Goal: Task Accomplishment & Management: Manage account settings

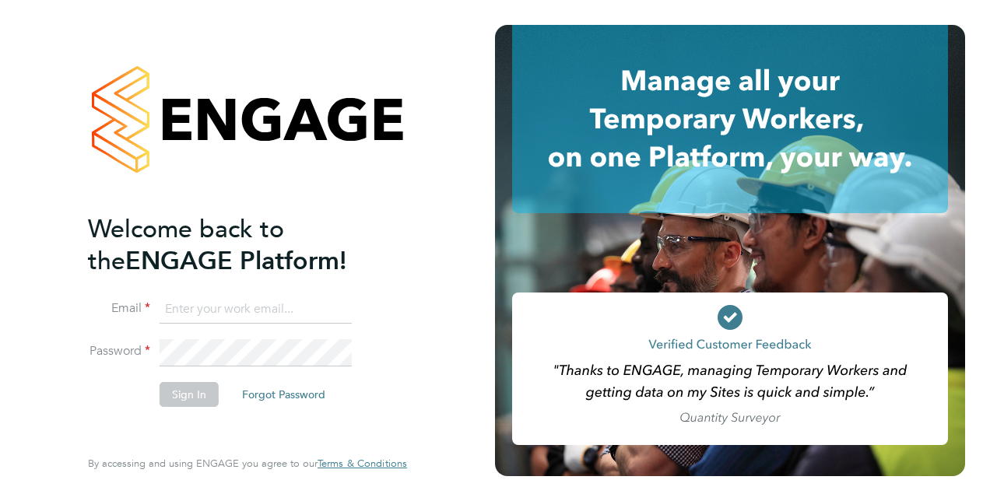
type input "chris.dragos@vistry.co.uk"
click at [170, 396] on button "Sign In" at bounding box center [189, 394] width 59 height 25
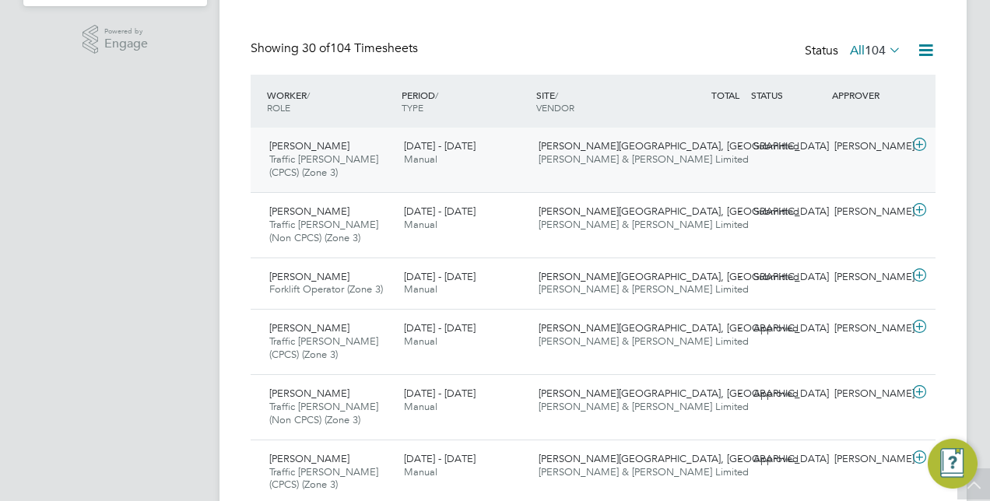
click at [585, 145] on span "[PERSON_NAME][GEOGRAPHIC_DATA], [GEOGRAPHIC_DATA]" at bounding box center [683, 145] width 290 height 13
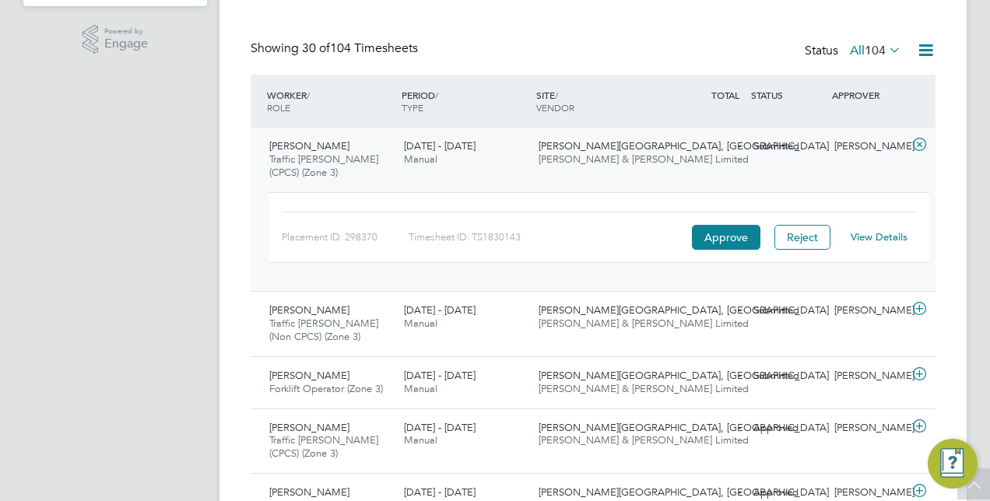
click at [881, 230] on link "View Details" at bounding box center [878, 236] width 57 height 13
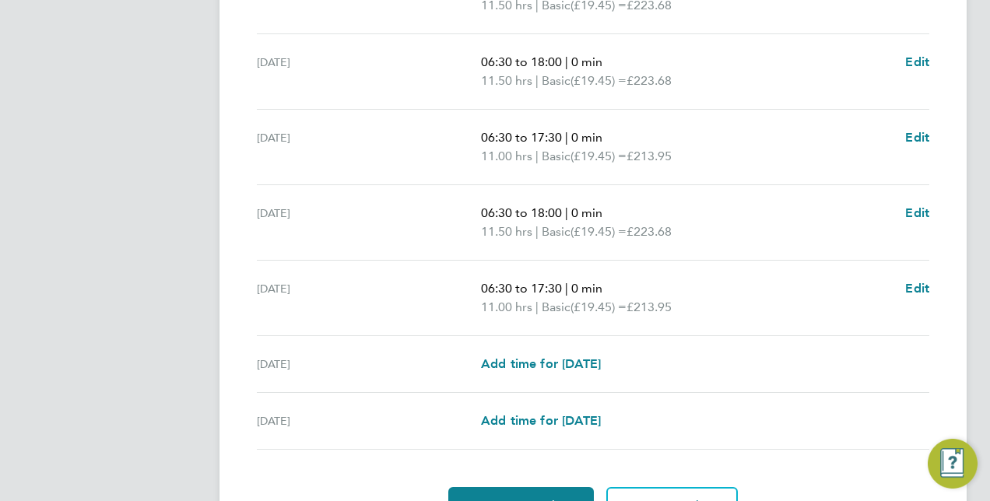
scroll to position [622, 0]
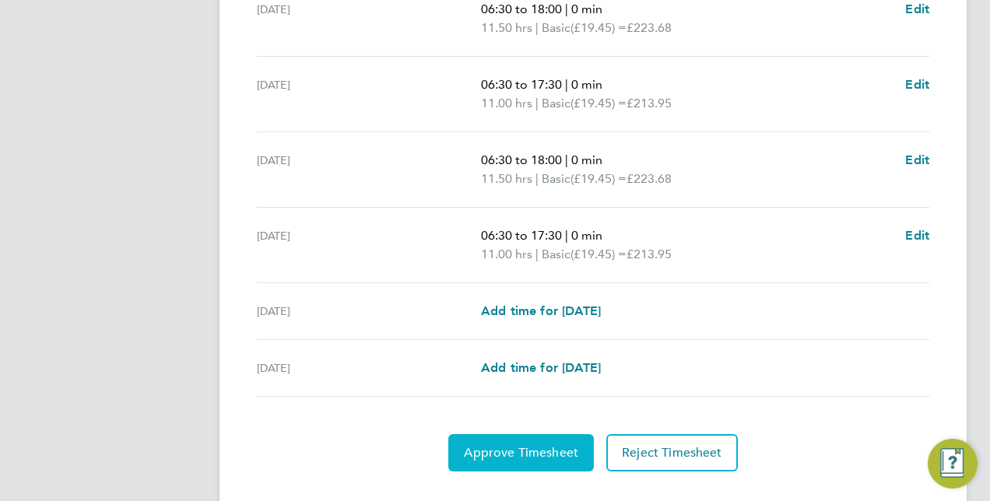
click at [520, 445] on span "Approve Timesheet" at bounding box center [521, 453] width 114 height 16
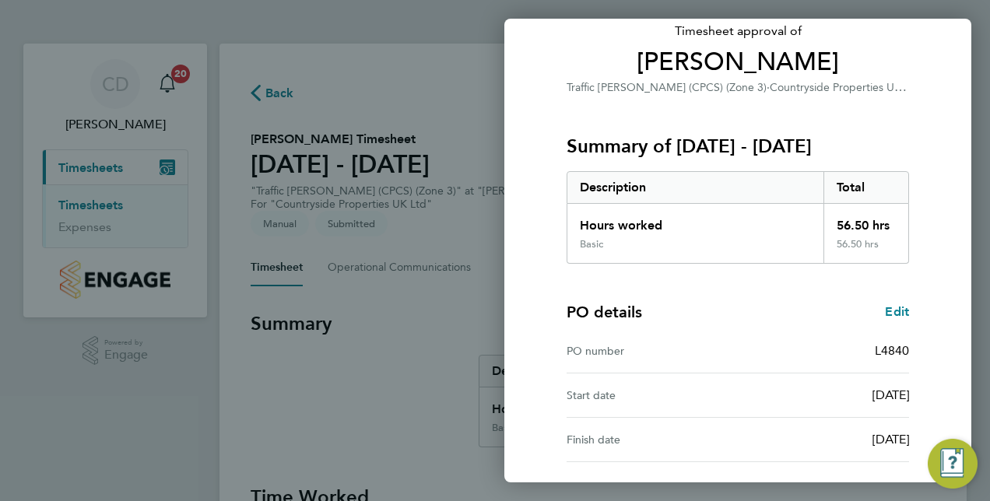
scroll to position [243, 0]
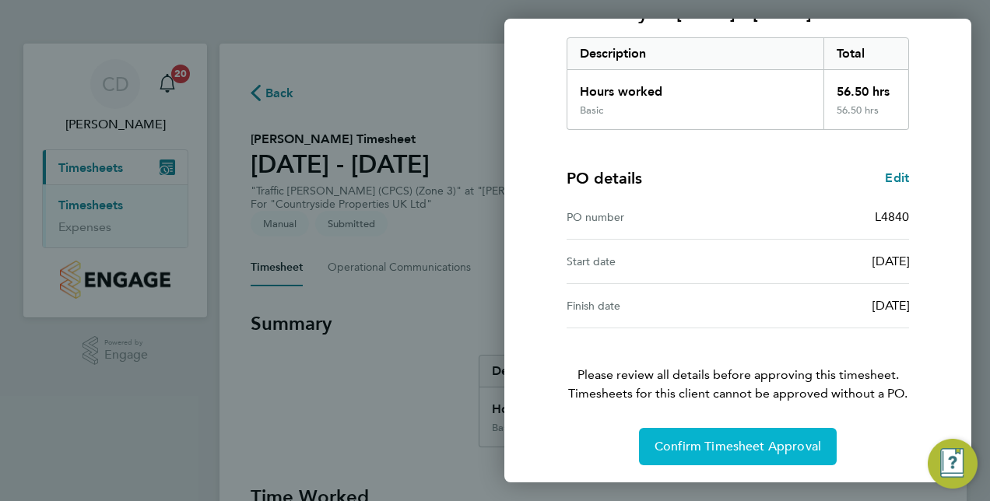
click at [724, 440] on span "Confirm Timesheet Approval" at bounding box center [737, 447] width 167 height 16
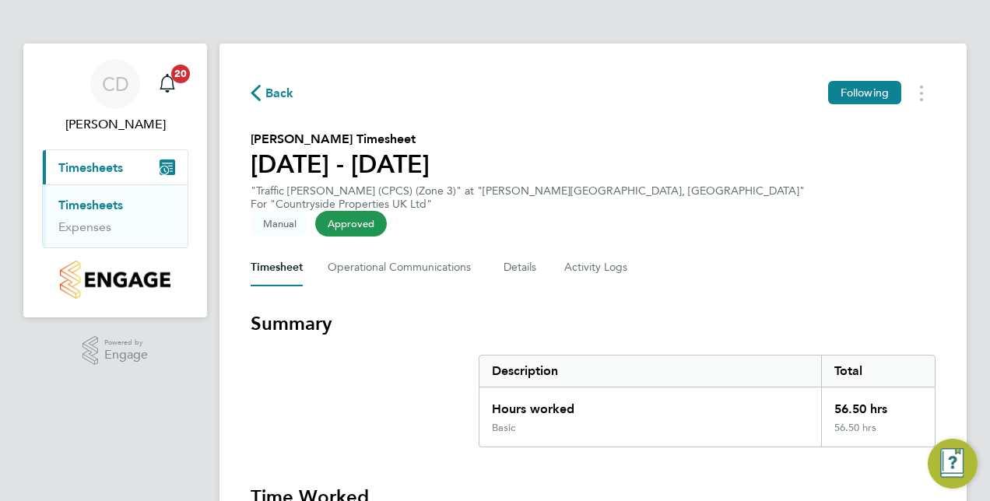
click at [272, 90] on span "Back" at bounding box center [279, 93] width 29 height 19
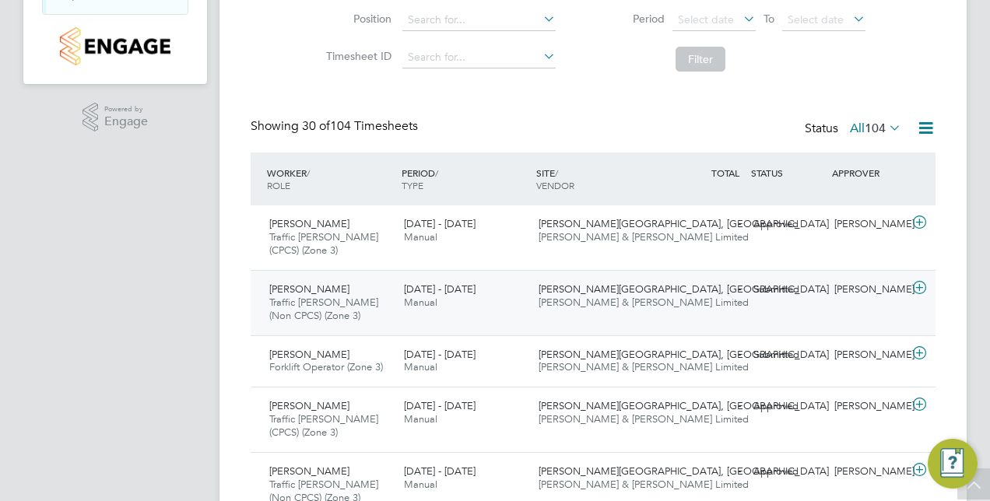
click at [598, 288] on span "[PERSON_NAME][GEOGRAPHIC_DATA], [GEOGRAPHIC_DATA]" at bounding box center [683, 288] width 290 height 13
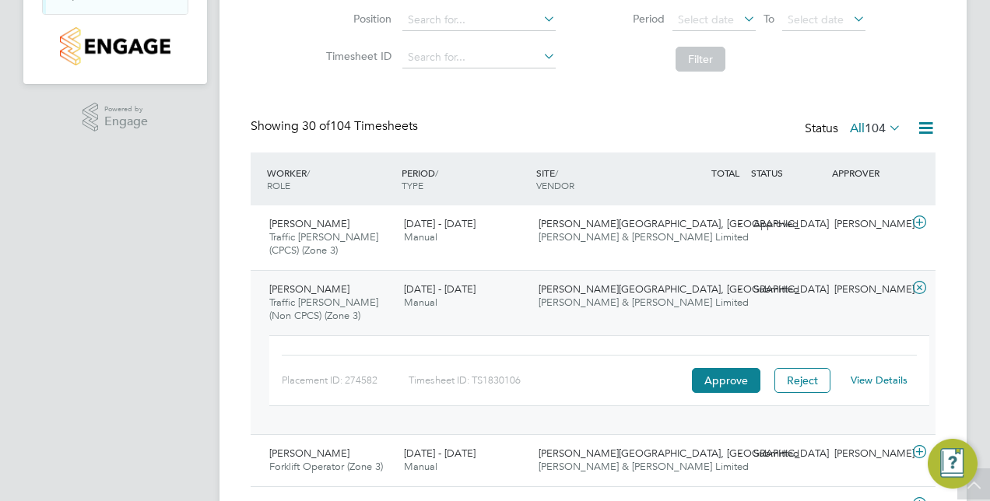
click at [864, 378] on link "View Details" at bounding box center [878, 379] width 57 height 13
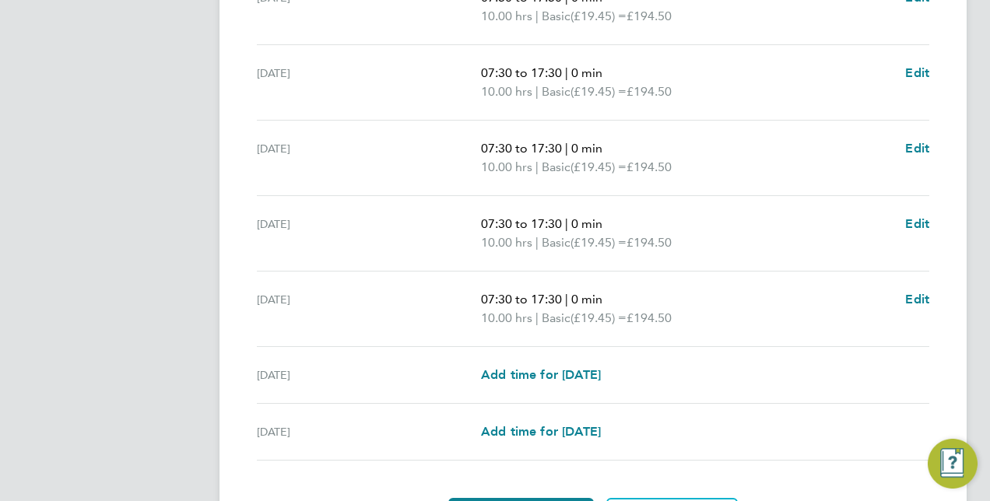
scroll to position [633, 0]
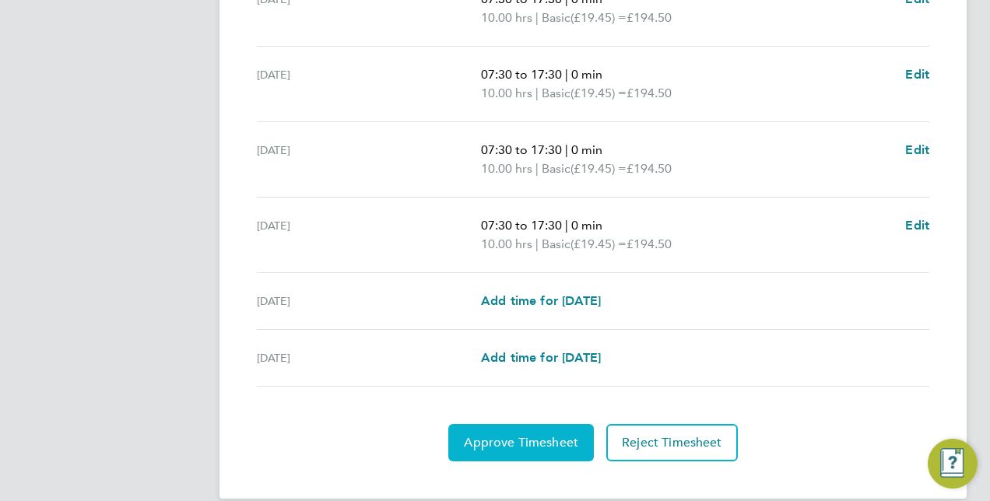
click at [515, 435] on span "Approve Timesheet" at bounding box center [521, 443] width 114 height 16
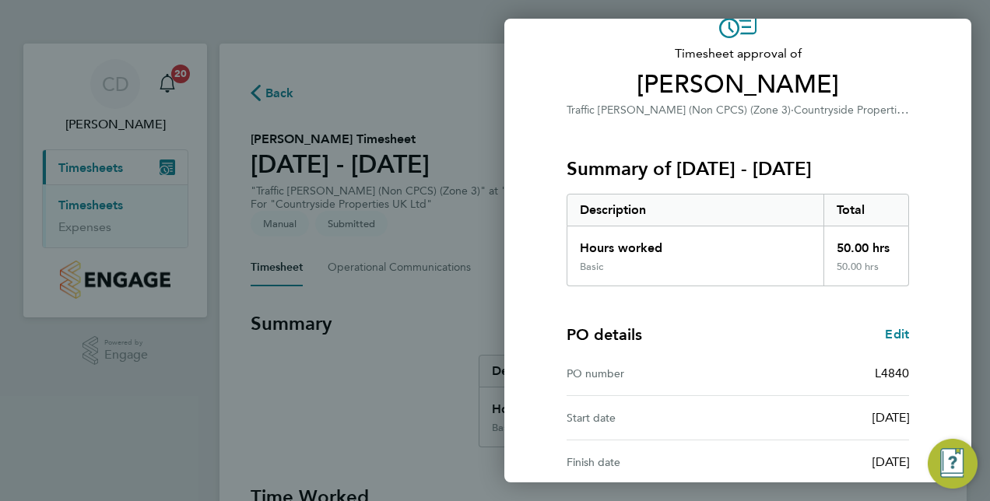
scroll to position [243, 0]
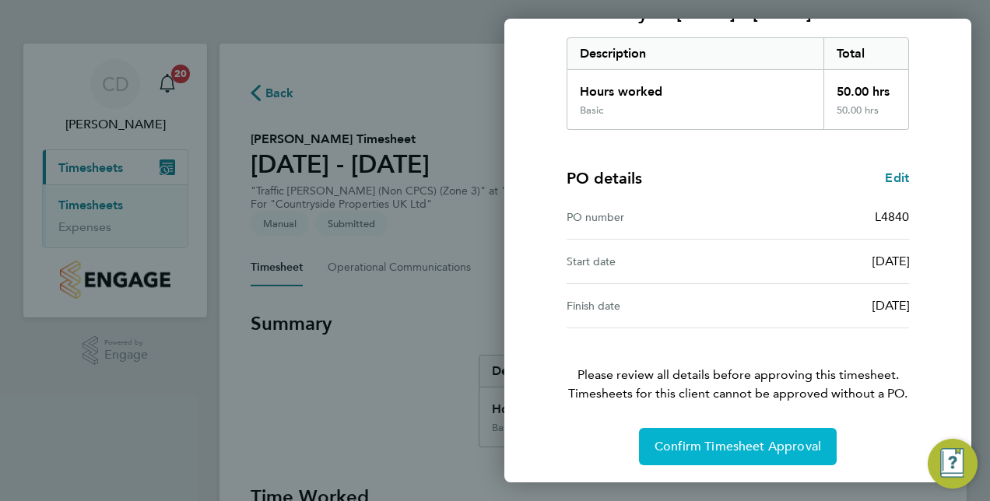
click at [740, 450] on span "Confirm Timesheet Approval" at bounding box center [737, 447] width 167 height 16
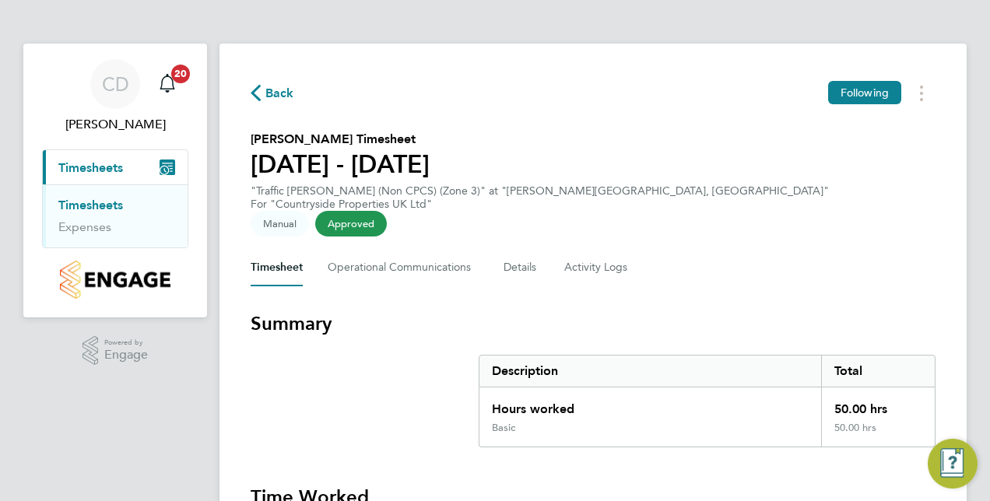
click at [273, 93] on span "Back" at bounding box center [279, 93] width 29 height 19
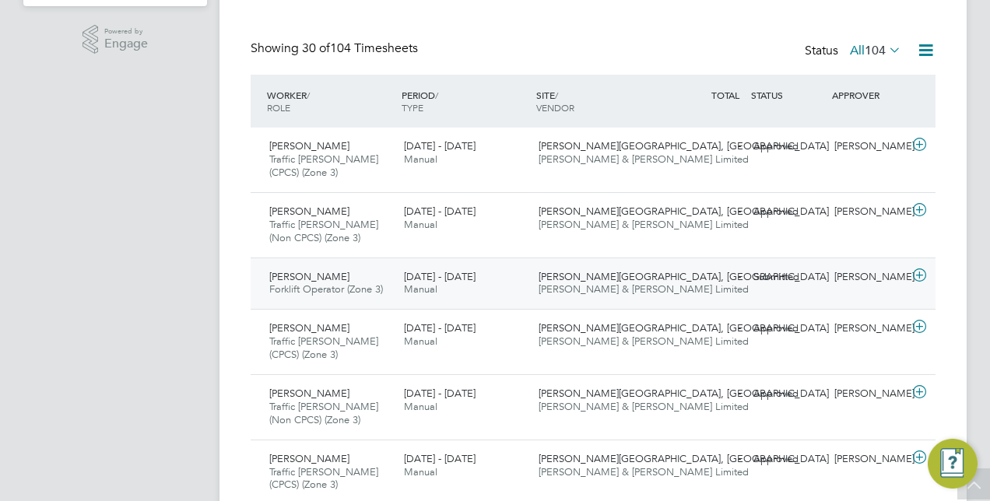
click at [610, 284] on span "[PERSON_NAME] & [PERSON_NAME] Limited" at bounding box center [643, 288] width 210 height 13
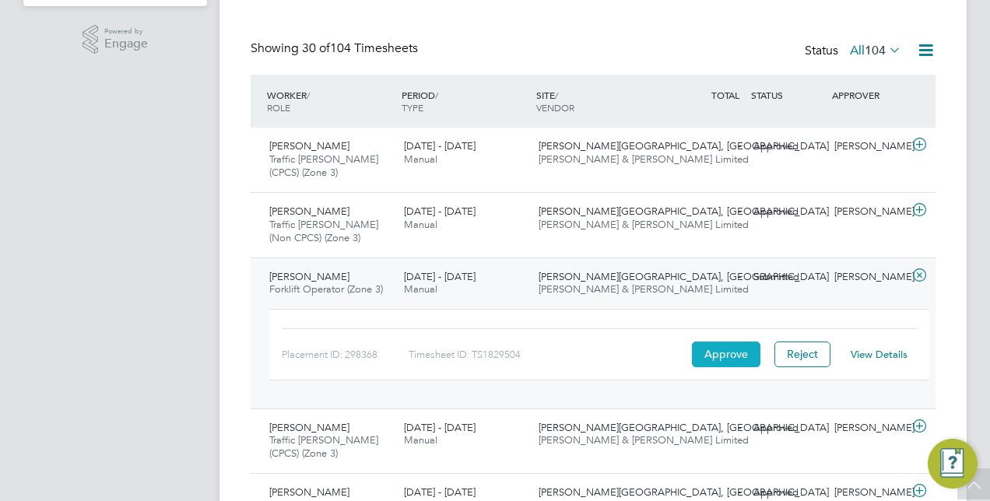
click at [716, 353] on button "Approve" at bounding box center [726, 354] width 68 height 25
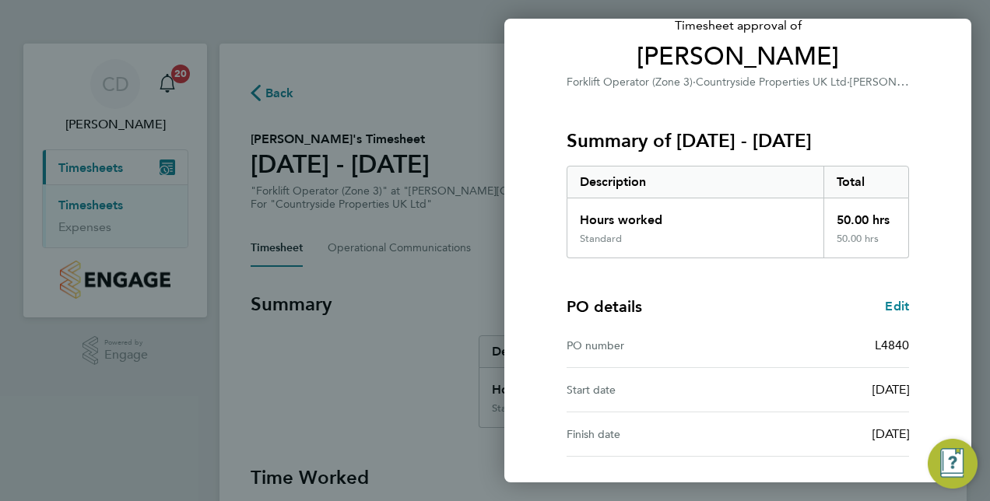
scroll to position [243, 0]
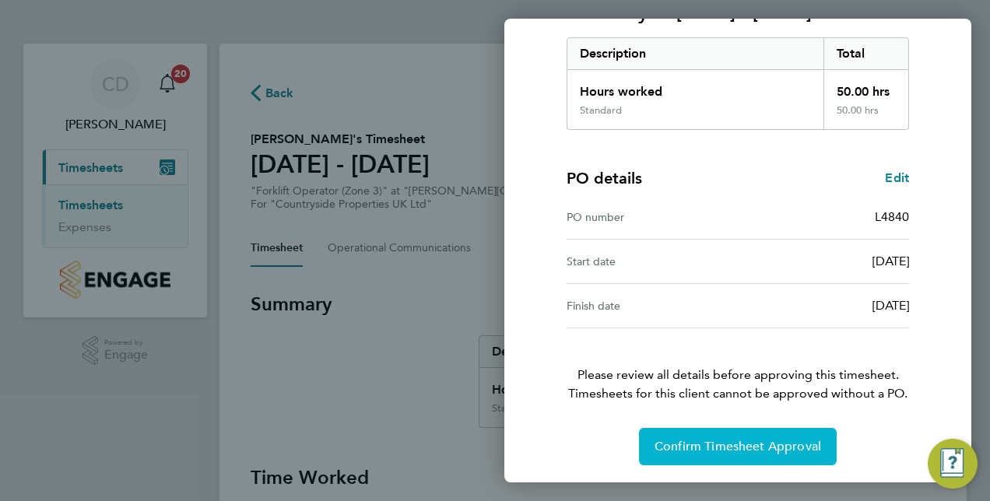
click at [750, 447] on span "Confirm Timesheet Approval" at bounding box center [737, 447] width 167 height 16
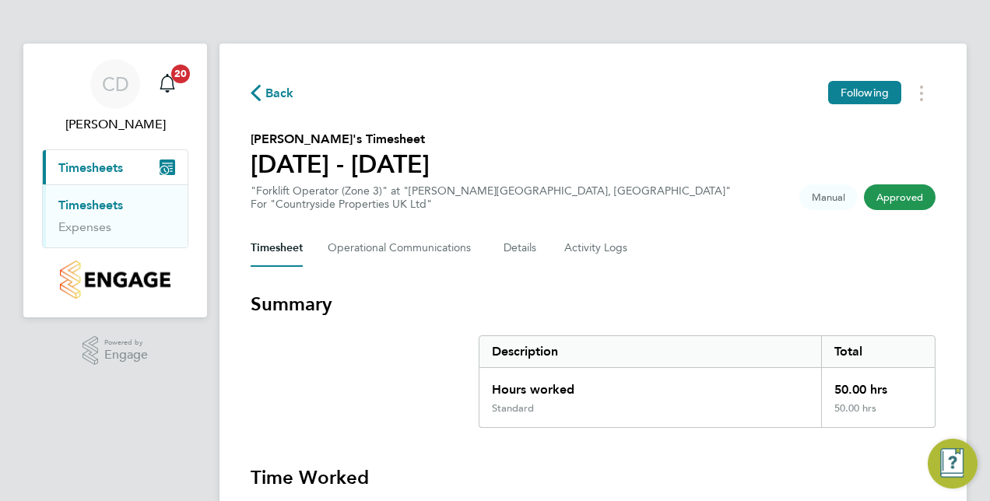
click at [271, 92] on span "Back" at bounding box center [279, 93] width 29 height 19
